Goal: Check status

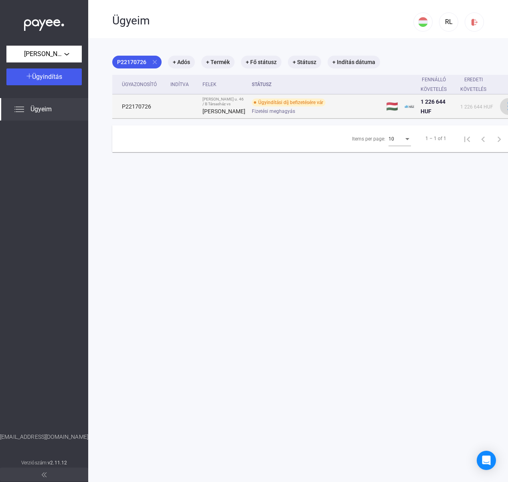
click at [502, 111] on div at bounding box center [508, 106] width 12 height 8
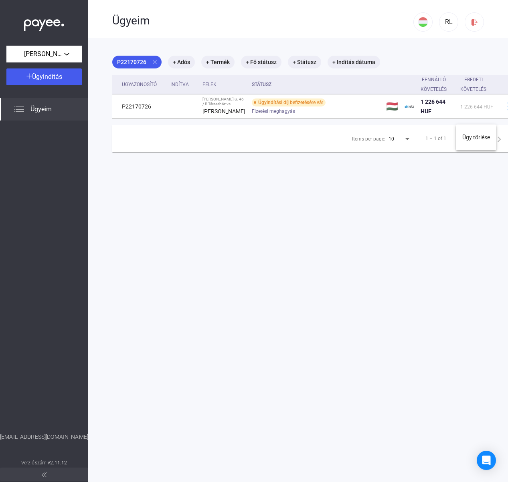
click at [302, 116] on div at bounding box center [254, 241] width 508 height 482
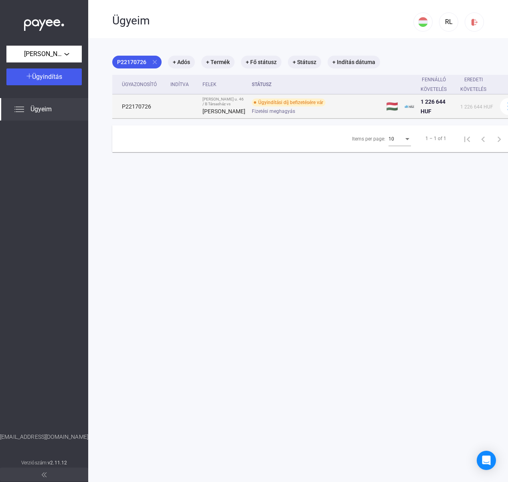
click at [282, 114] on div "Fizetési meghagyás" at bounding box center [316, 111] width 128 height 6
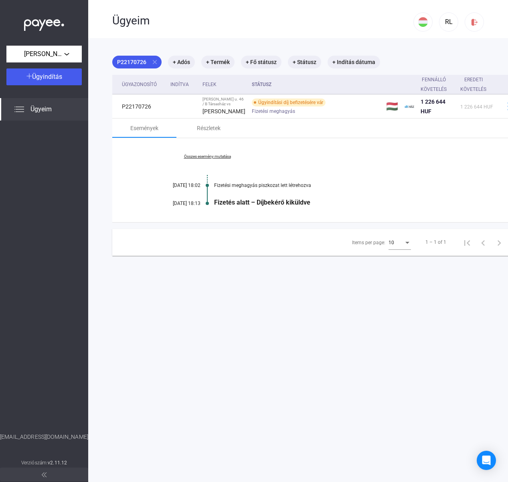
click at [215, 159] on link "Összes esemény mutatása" at bounding box center [207, 156] width 110 height 5
click at [205, 159] on link "Kevesebb esemény mutatása" at bounding box center [207, 156] width 110 height 5
